Goal: Information Seeking & Learning: Learn about a topic

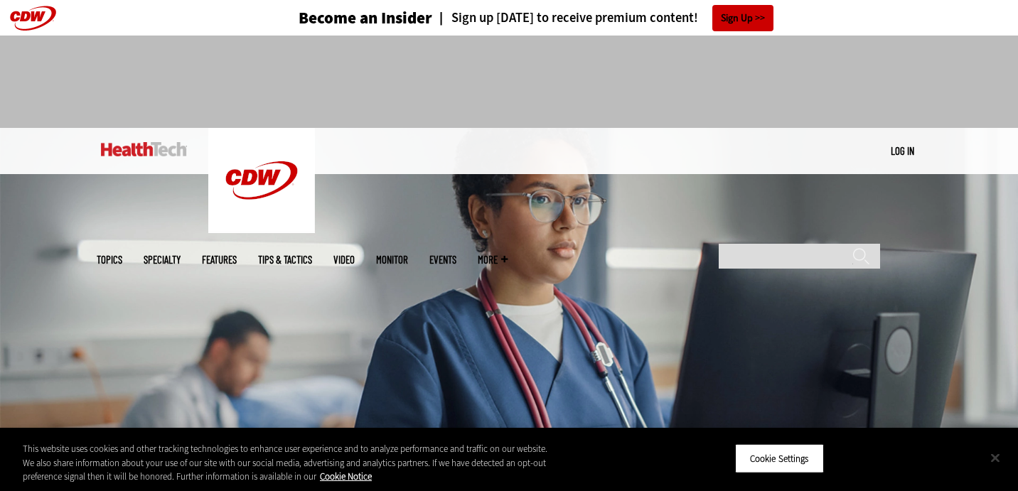
click at [1004, 462] on button "Close" at bounding box center [995, 457] width 31 height 31
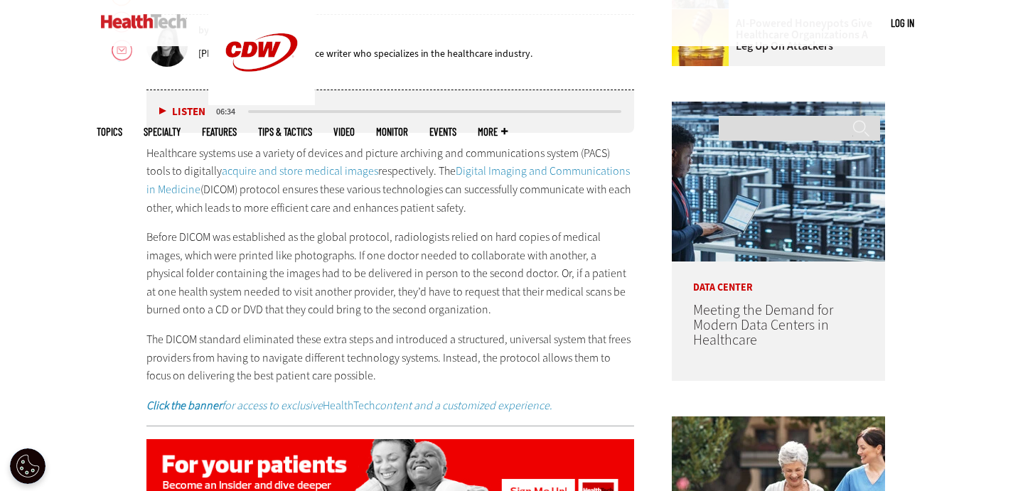
scroll to position [711, 0]
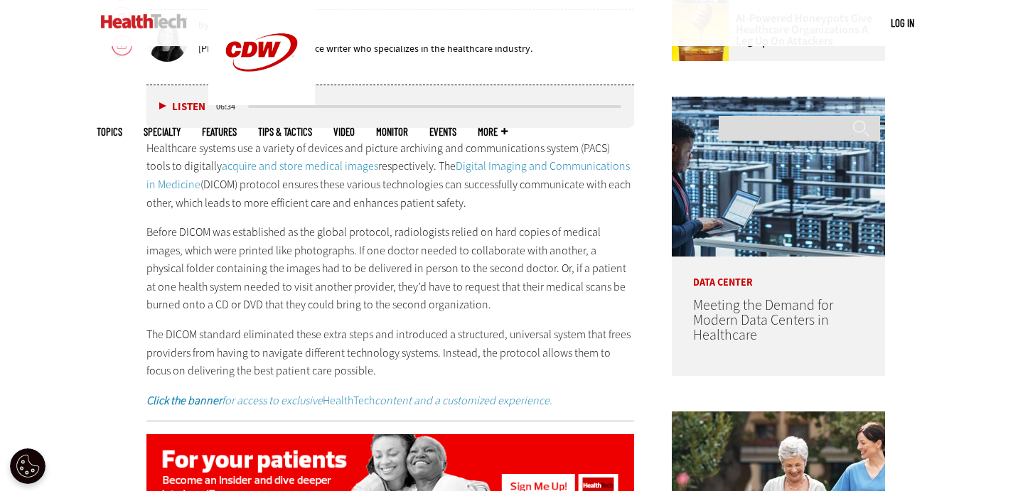
drag, startPoint x: 144, startPoint y: 142, endPoint x: 375, endPoint y: 366, distance: 321.4
copy div "Loremipsum dolorsi ame c adipisc el seddoei tem incidid utlaboree dol magnaaliq…"
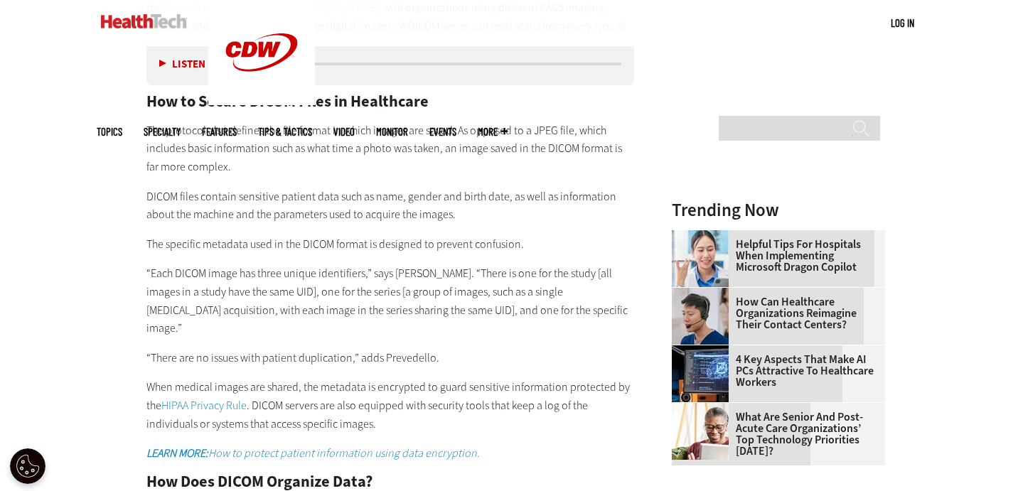
scroll to position [1479, 0]
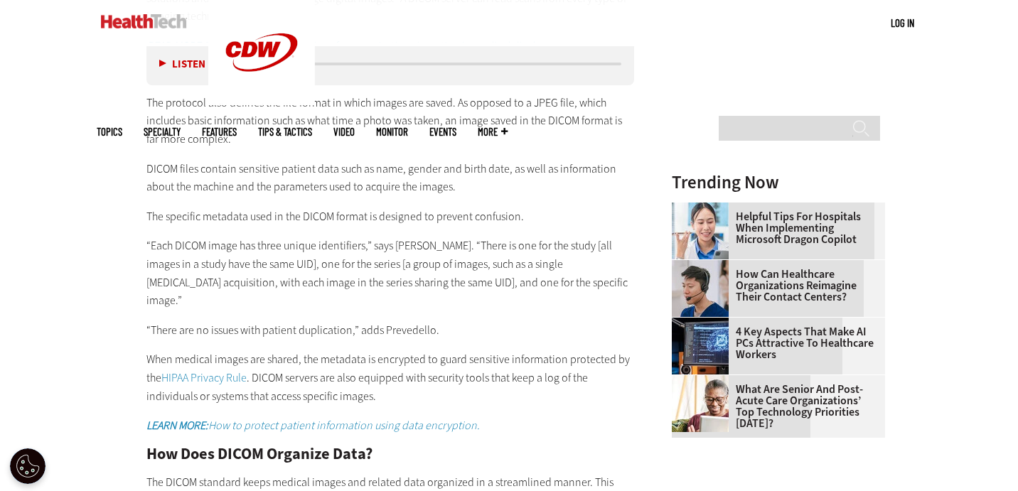
click at [77, 333] on div "Become an Insider Sign up [DATE] to receive premium content! Sign Up MENU Log i…" at bounding box center [509, 342] width 1018 height 3643
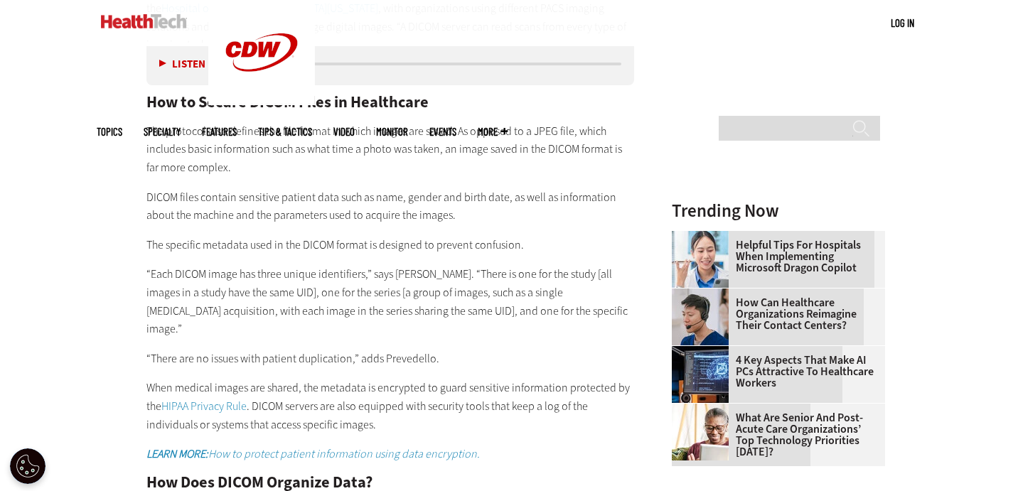
scroll to position [1422, 0]
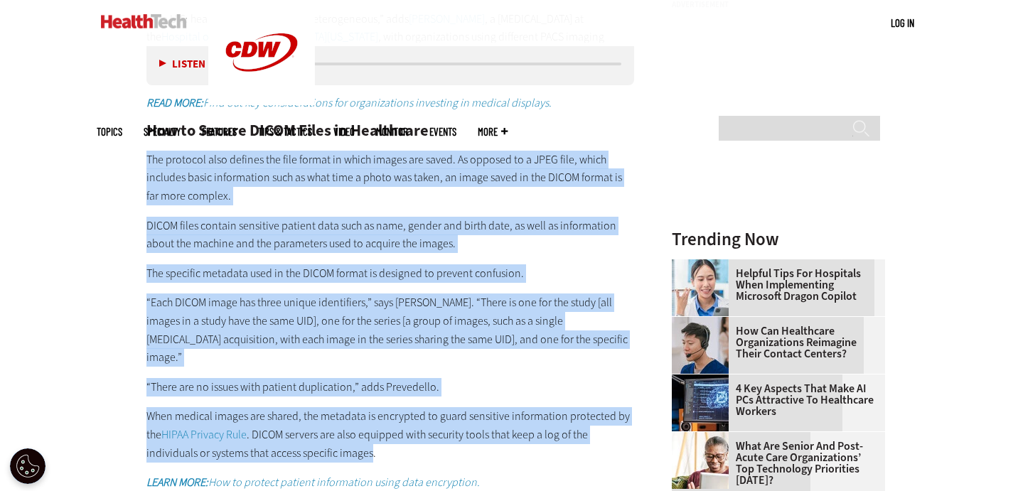
drag, startPoint x: 142, startPoint y: 136, endPoint x: 373, endPoint y: 412, distance: 361.0
click at [374, 412] on article "[DATE] Twitter Facebook LinkedIn Reddit Flipboard Email Patient-Centered Care W…" at bounding box center [376, 446] width 516 height 2667
copy div "Lor ipsumdol sita consect adi elit seddoe te incid utlabo etd magna. Al enimadm…"
